Goal: Information Seeking & Learning: Learn about a topic

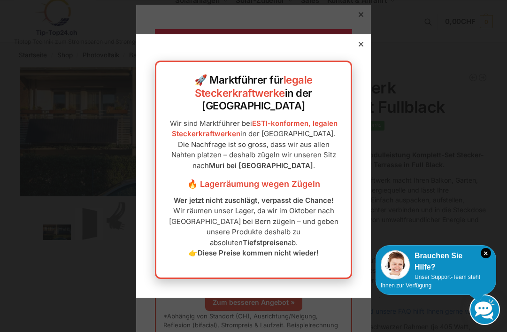
click at [356, 48] on div at bounding box center [360, 44] width 8 height 8
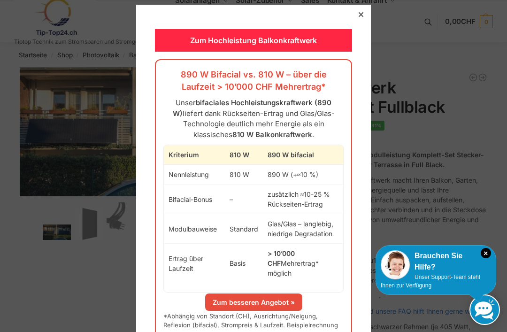
click at [355, 19] on div "Zum Hochleistung Balkonkraftwerk 890 W Bifacial vs. 810 W – über die Laufzeit >…" at bounding box center [253, 186] width 235 height 362
click at [355, 16] on div "Zum Hochleistung Balkonkraftwerk 890 W Bifacial vs. 810 W – über die Laufzeit >…" at bounding box center [253, 186] width 235 height 362
click at [360, 22] on div "Zum Hochleistung Balkonkraftwerk 890 W Bifacial vs. 810 W – über die Laufzeit >…" at bounding box center [253, 186] width 235 height 362
click at [275, 293] on link "Zum besseren Angebot »" at bounding box center [253, 301] width 97 height 17
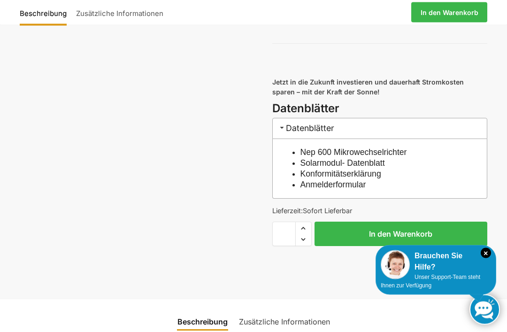
scroll to position [862, 0]
click at [381, 169] on link "Konformitätserklärung" at bounding box center [340, 173] width 81 height 9
